Goal: Transaction & Acquisition: Purchase product/service

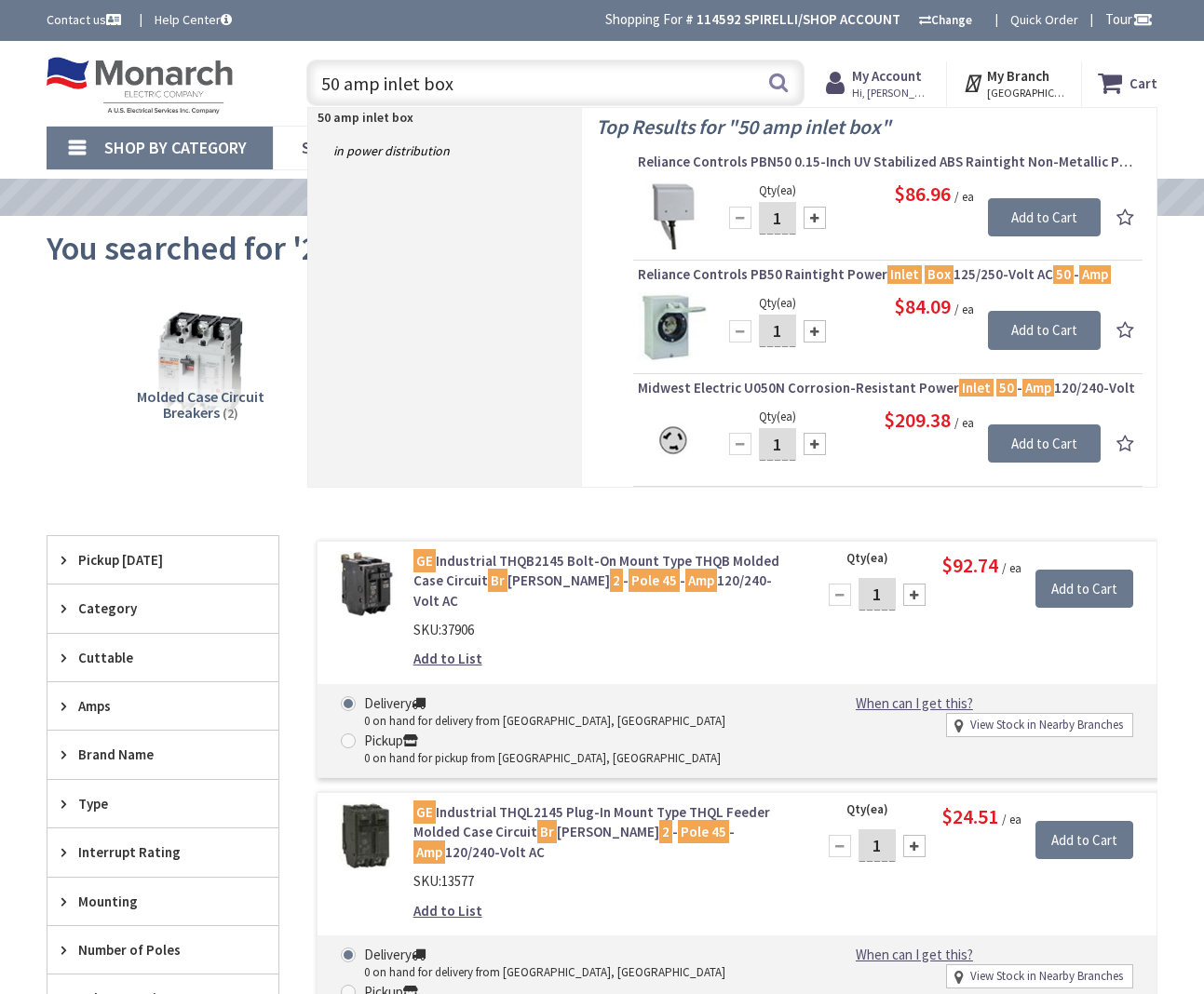
click at [513, 71] on input "50 amp inlet box" at bounding box center [556, 83] width 499 height 47
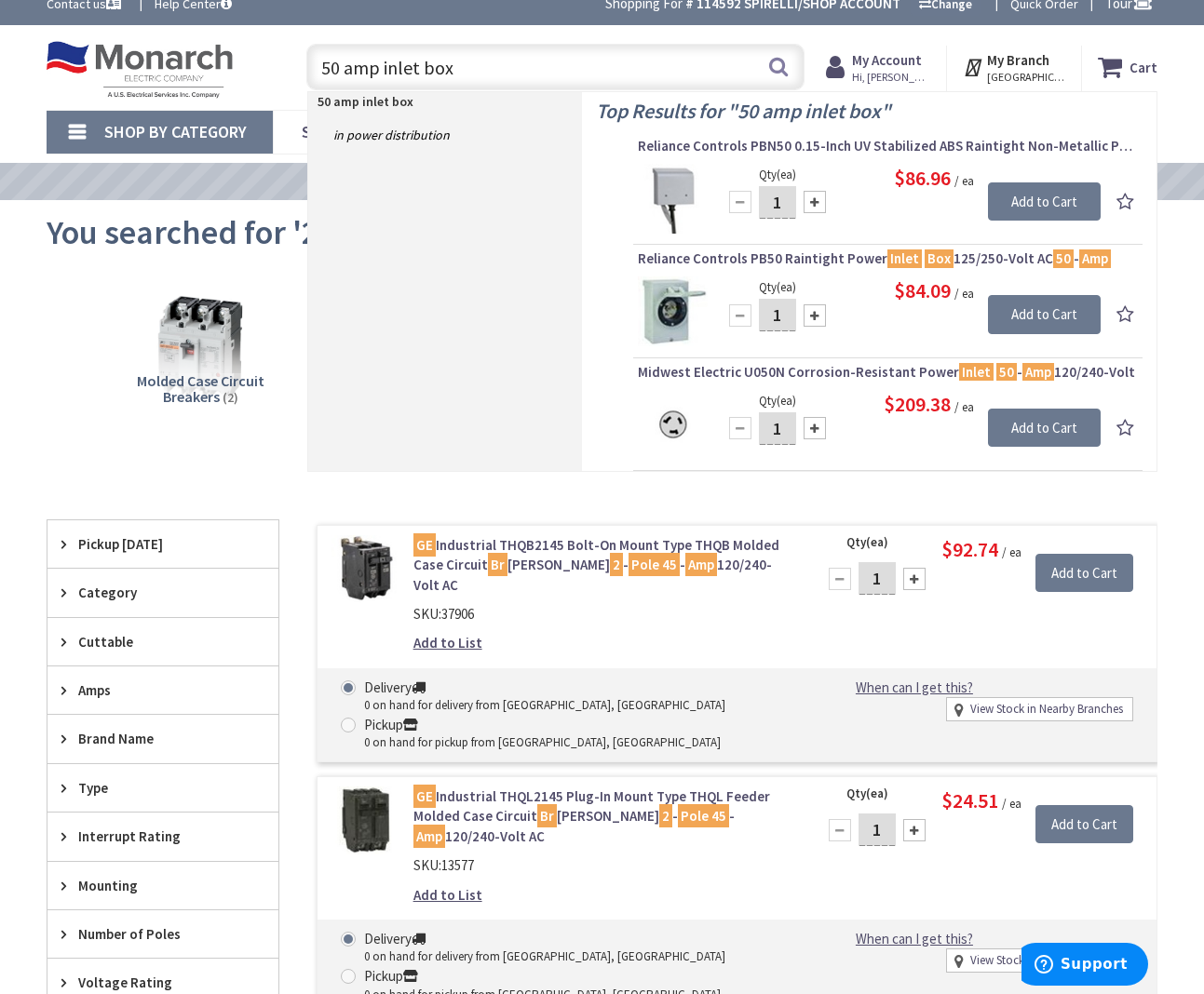
drag, startPoint x: 493, startPoint y: 70, endPoint x: 239, endPoint y: 51, distance: 254.7
click at [212, 51] on div "Toggle Nav 50 amp inlet box 50 amp inlet box Search Cart My Cart Close" at bounding box center [602, 67] width 1139 height 62
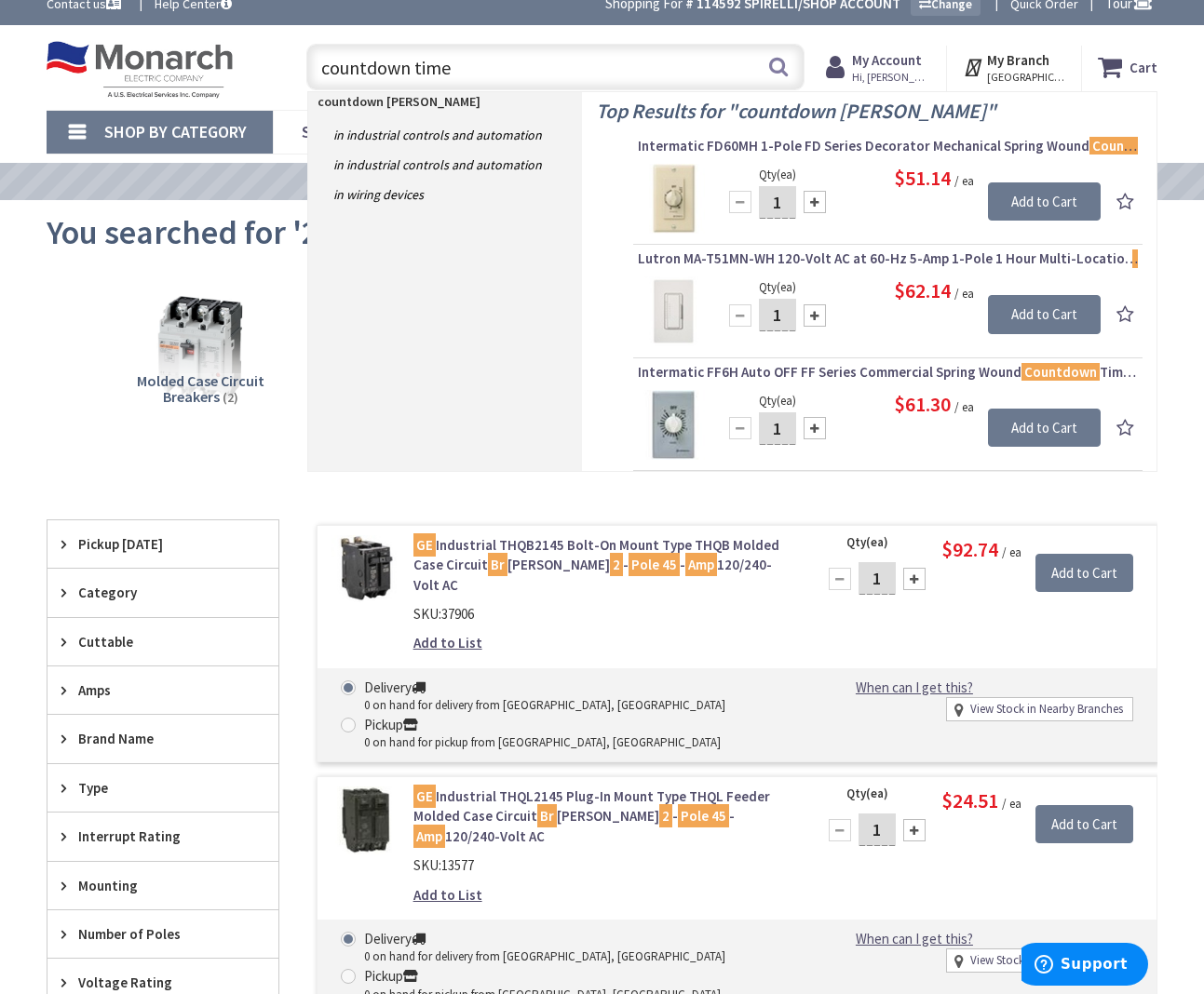
type input "countdown timer"
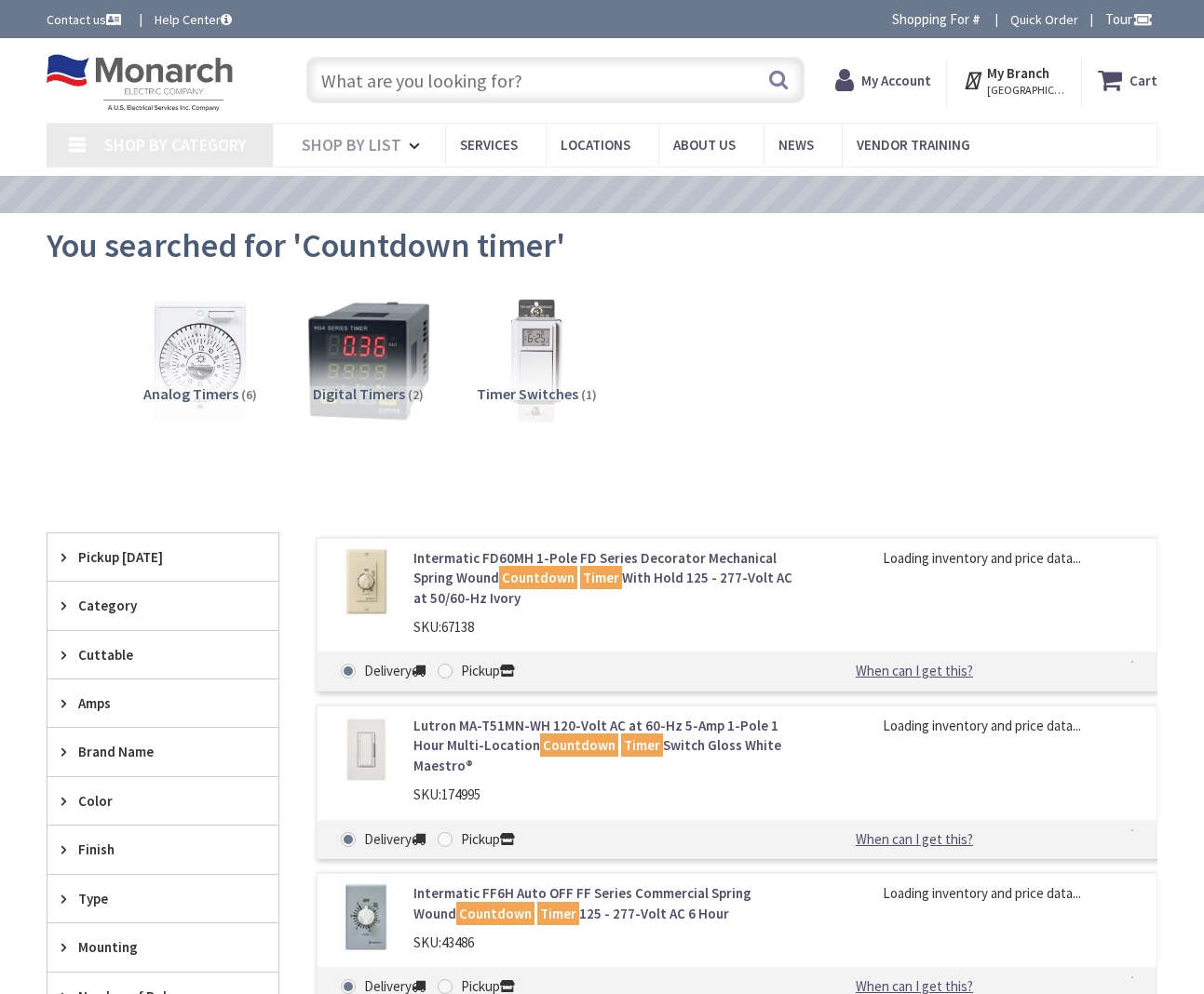
type input "[GEOGRAPHIC_DATA], [GEOGRAPHIC_DATA]"
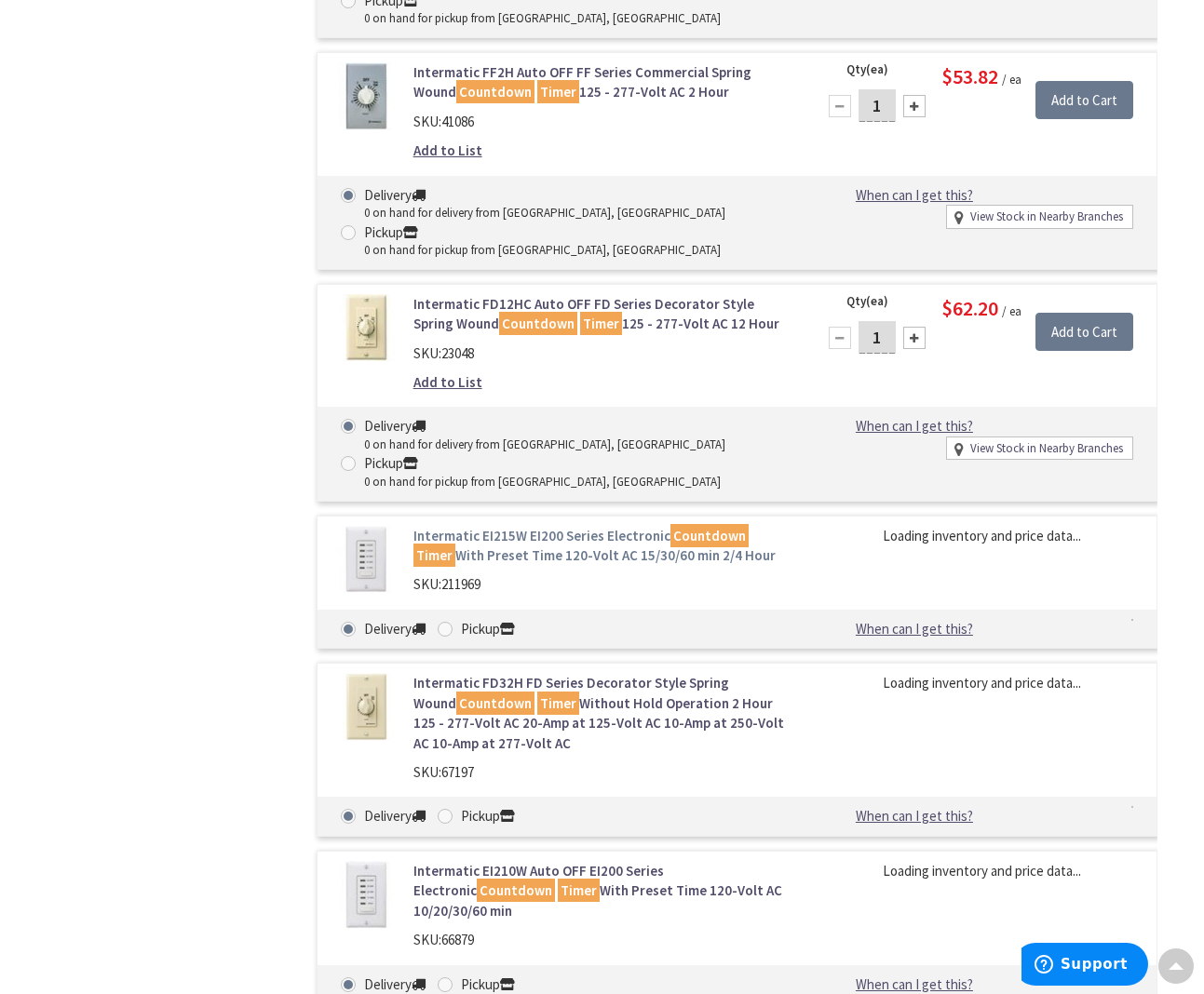
click at [461, 537] on link "Intermatic EI215W EI200 Series Electronic Countdown Timer With Preset Time 120-…" at bounding box center [603, 545] width 380 height 40
